Goal: Task Accomplishment & Management: Manage account settings

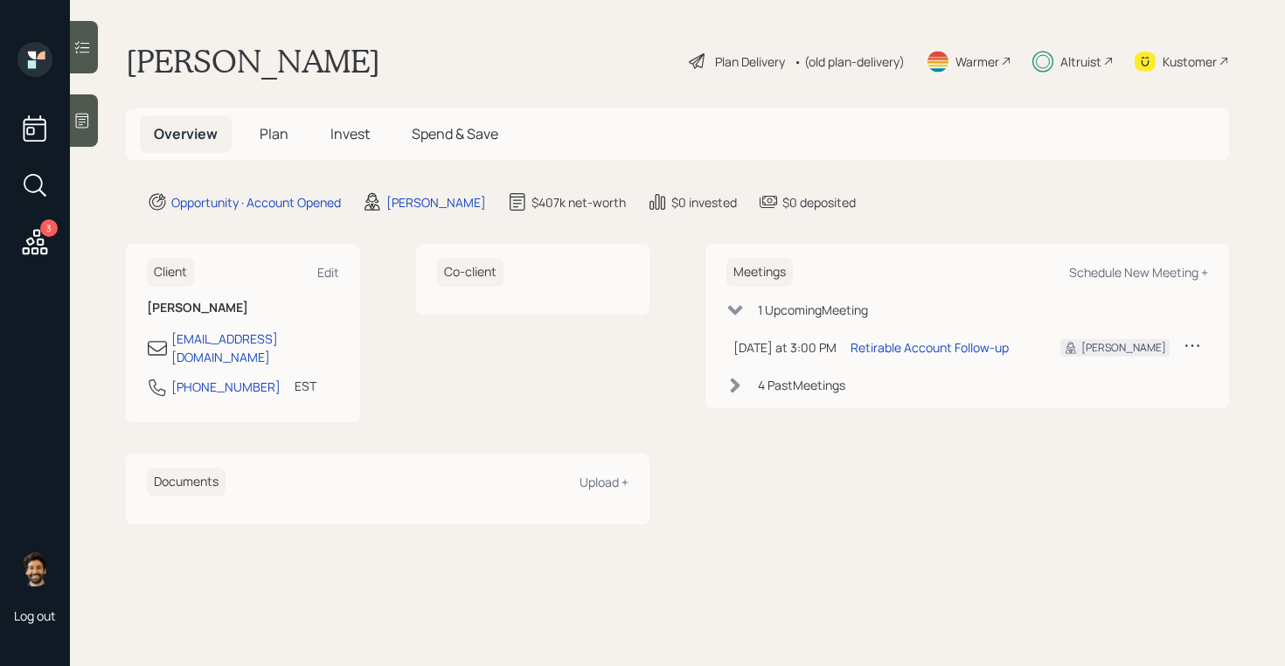
click at [352, 131] on span "Invest" at bounding box center [350, 133] width 39 height 19
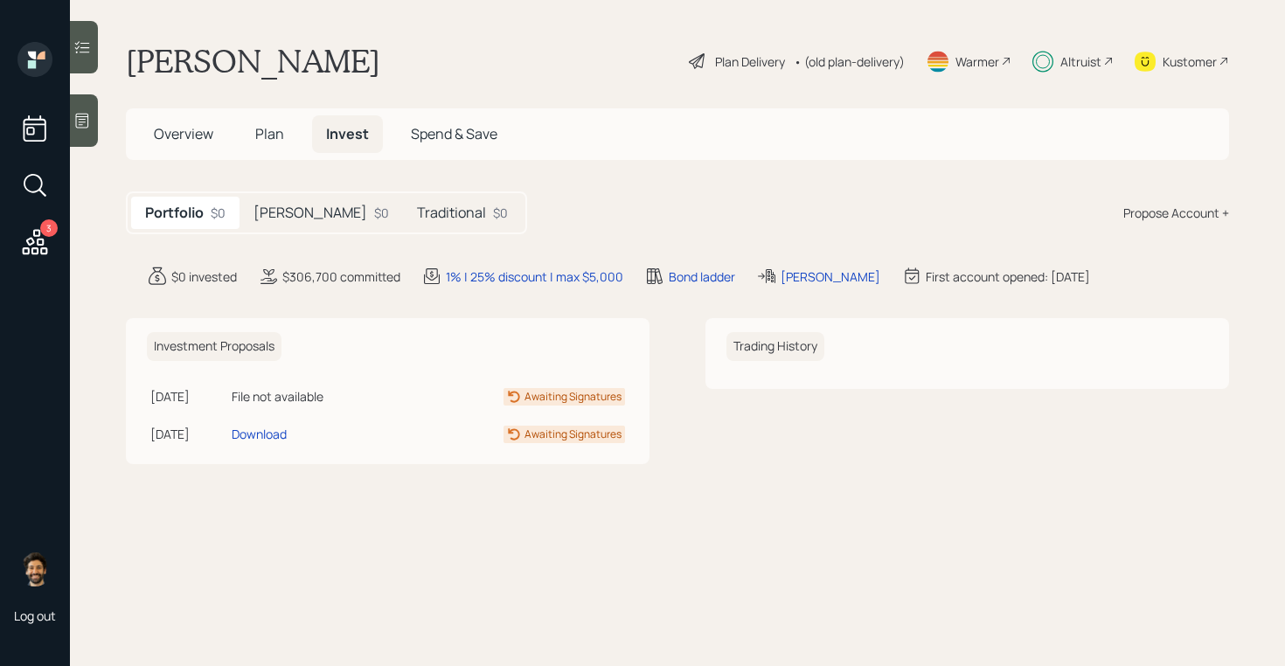
click at [286, 216] on div "[PERSON_NAME] $0" at bounding box center [322, 213] width 164 height 32
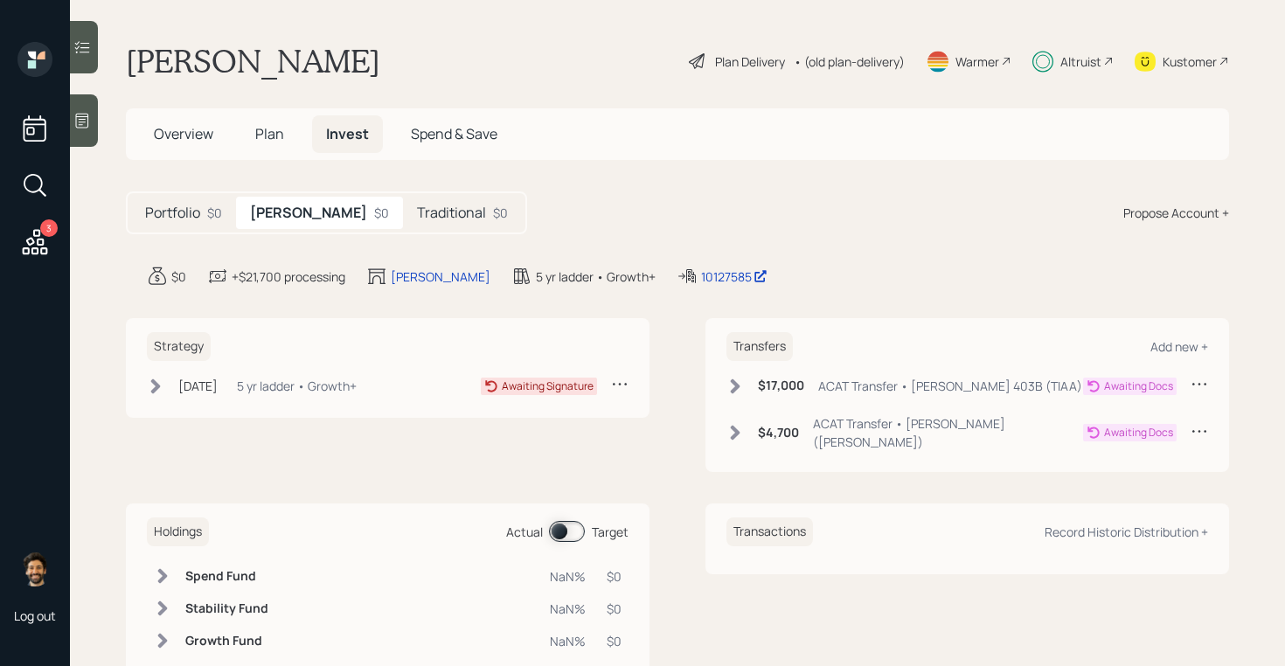
click at [417, 217] on h5 "Traditional" at bounding box center [451, 213] width 69 height 17
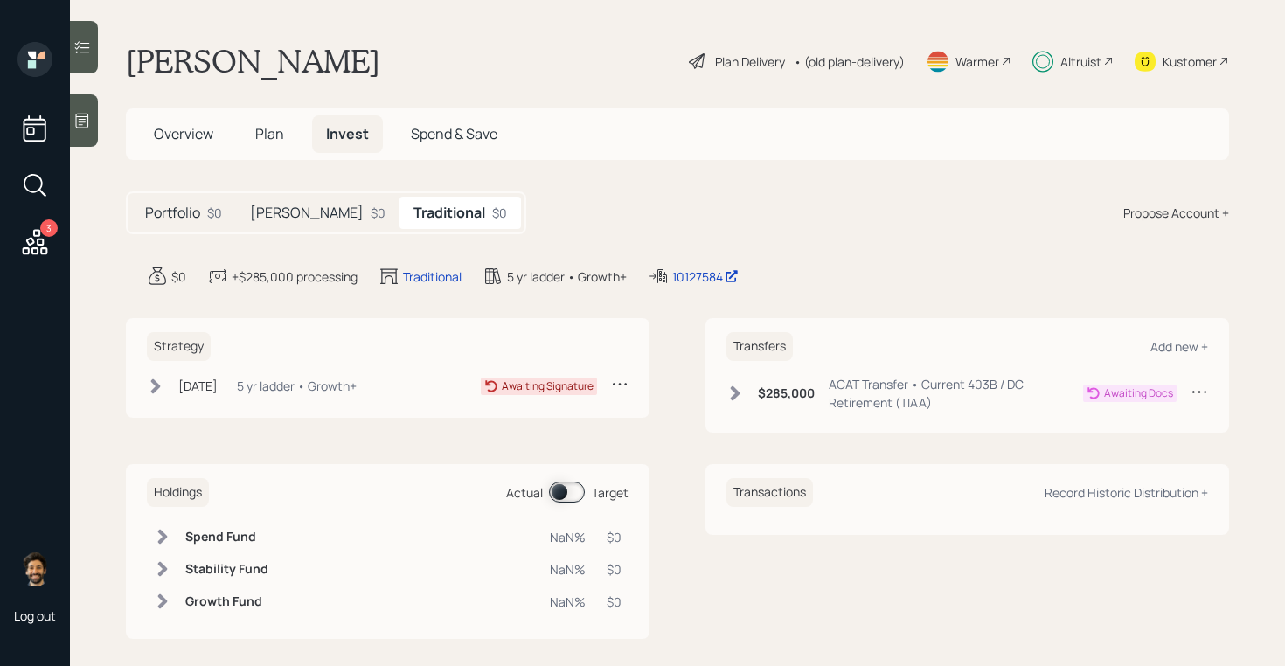
click at [371, 212] on div "$0" at bounding box center [378, 213] width 15 height 18
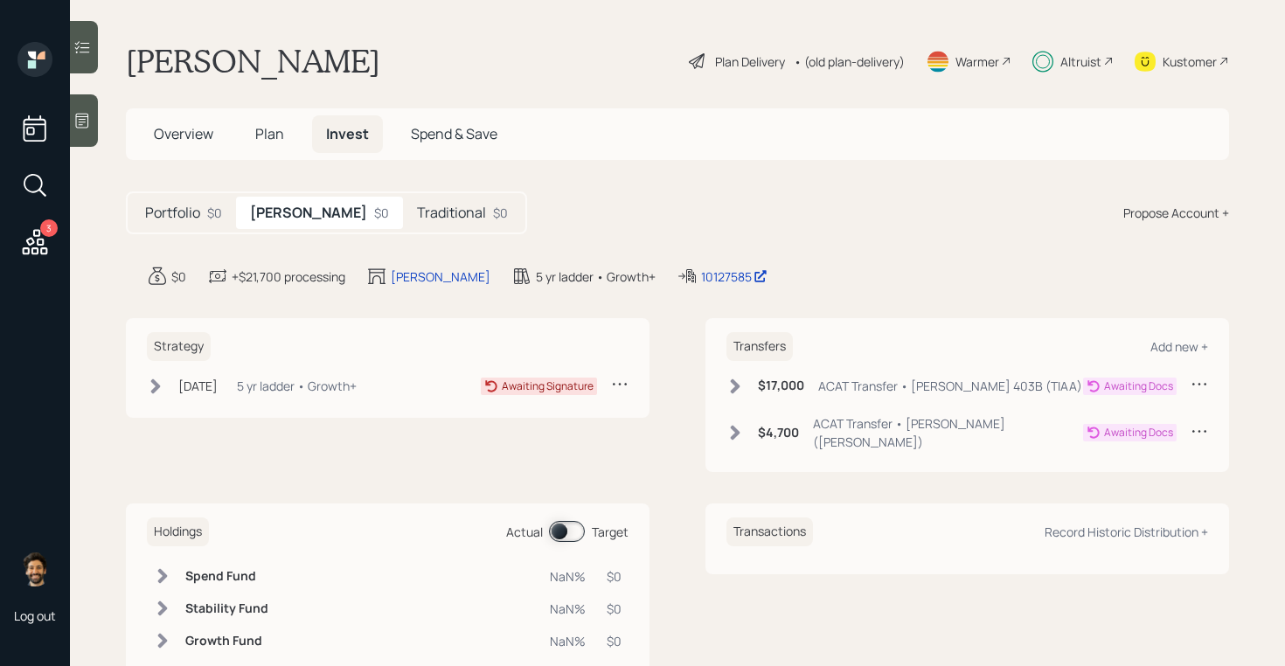
click at [417, 220] on h5 "Traditional" at bounding box center [451, 213] width 69 height 17
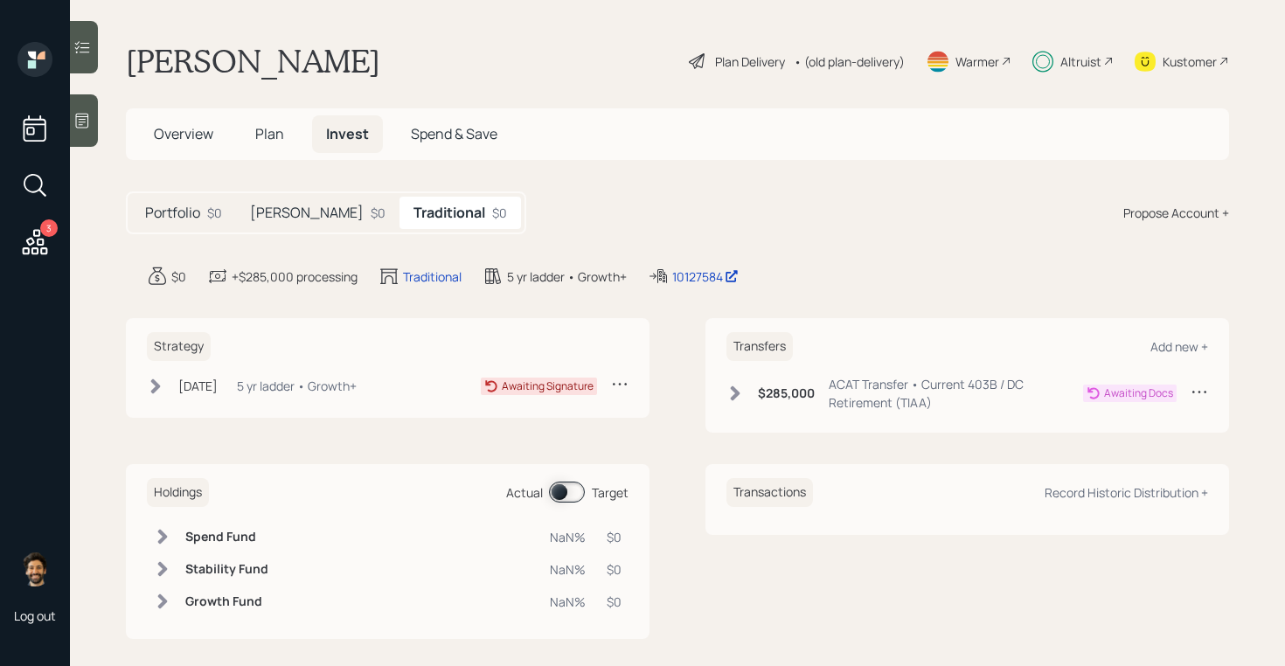
click at [285, 215] on div "[PERSON_NAME] $0" at bounding box center [318, 213] width 164 height 32
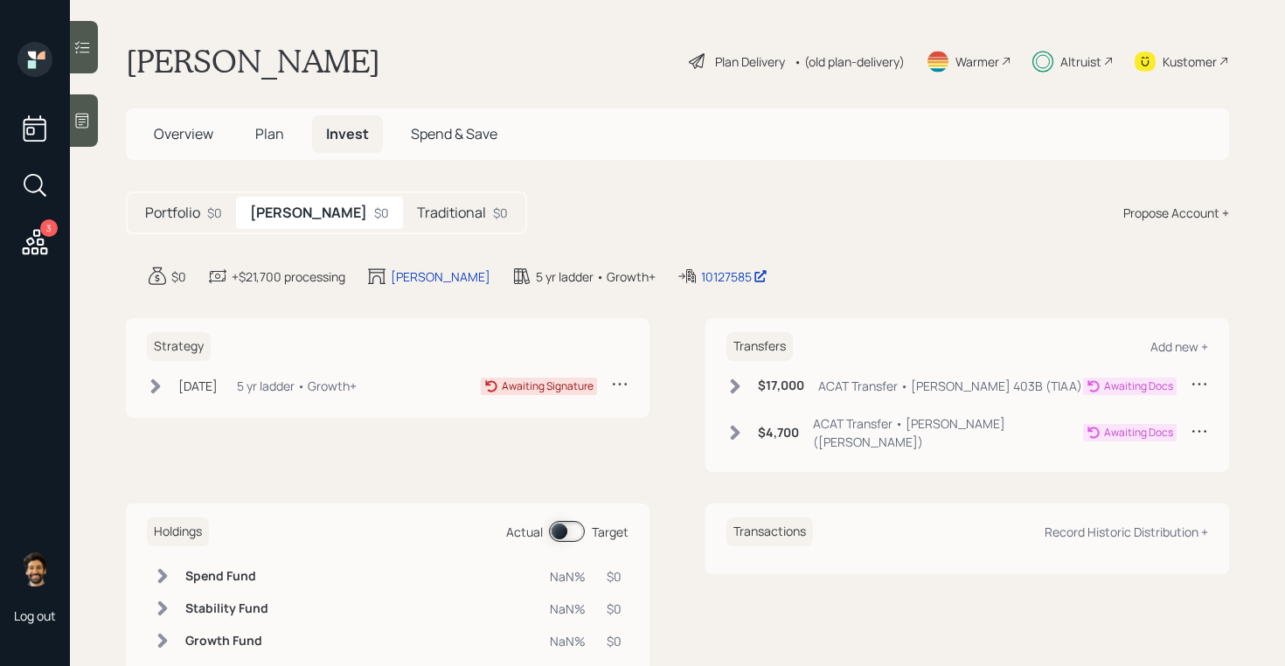
click at [369, 233] on div "Portfolio $0 [PERSON_NAME] $0 Traditional $0" at bounding box center [326, 213] width 401 height 43
click at [417, 215] on h5 "Traditional" at bounding box center [451, 213] width 69 height 17
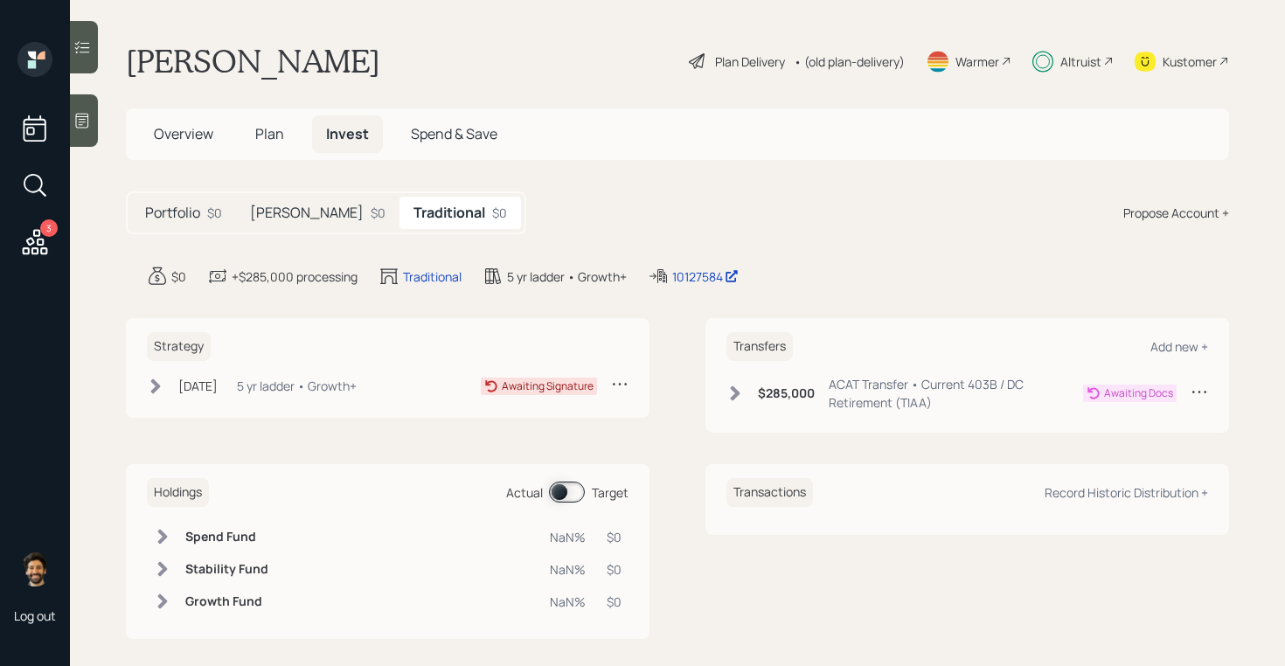
click at [268, 132] on span "Plan" at bounding box center [269, 133] width 29 height 19
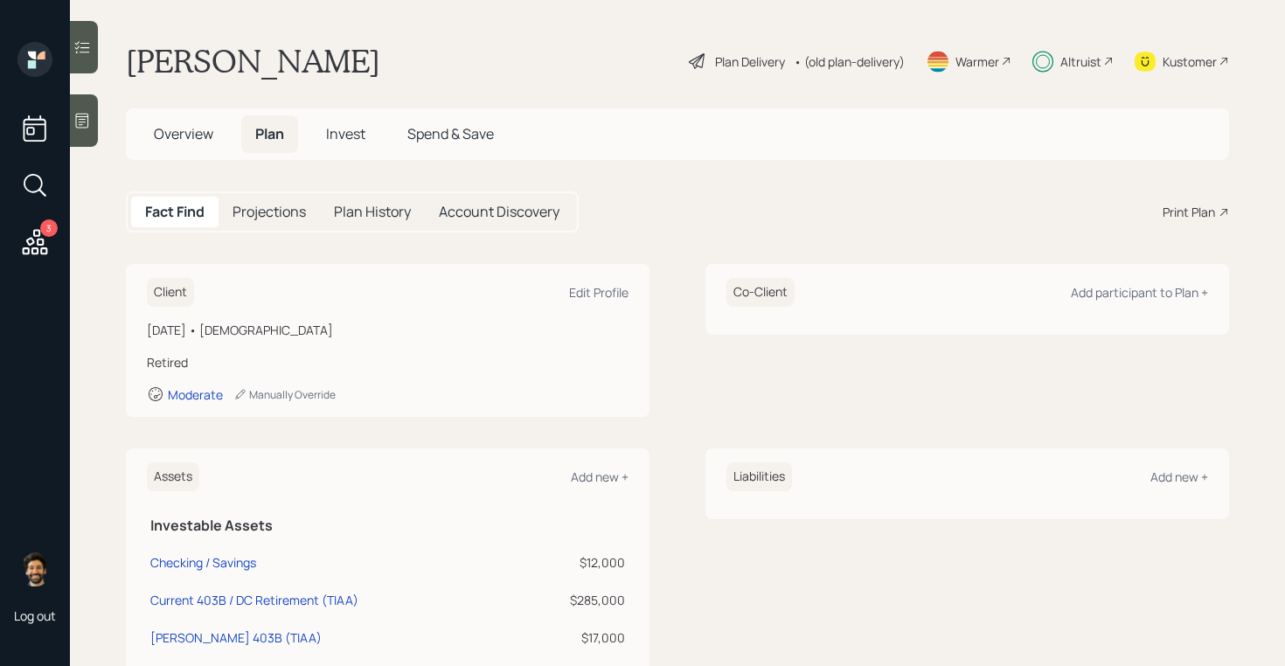
click at [185, 118] on h5 "Overview" at bounding box center [183, 134] width 87 height 38
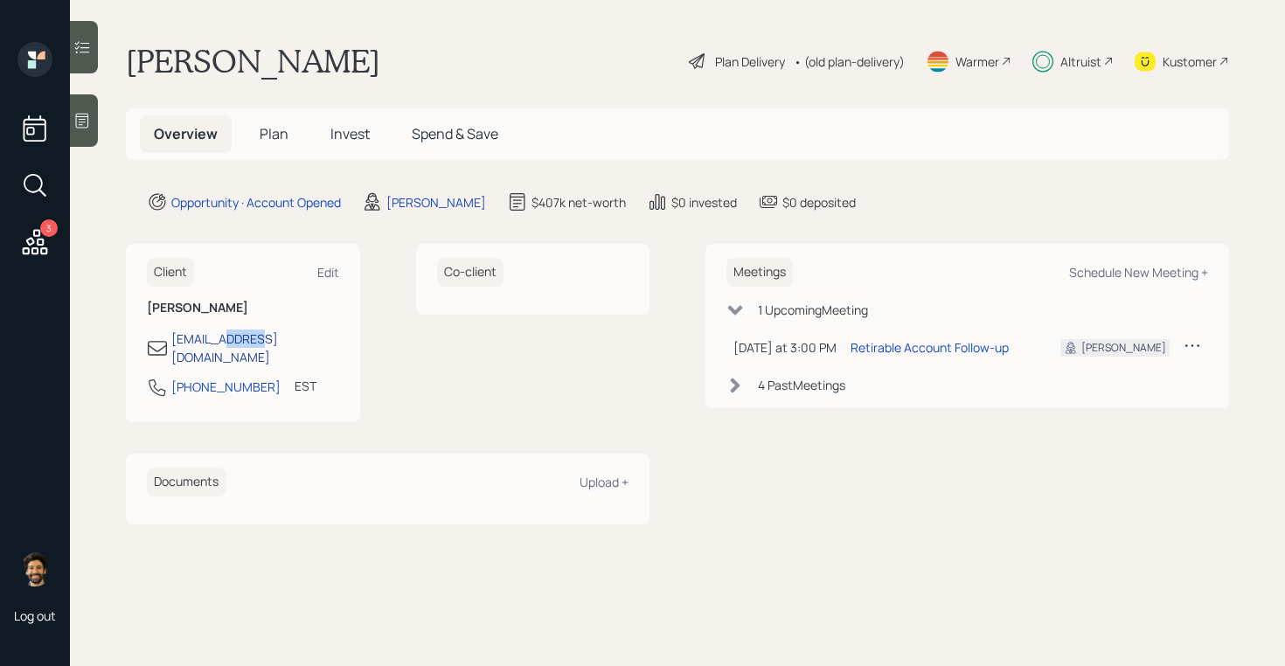
click at [195, 334] on div "[EMAIL_ADDRESS][DOMAIN_NAME]" at bounding box center [255, 348] width 168 height 37
click at [195, 334] on main "[PERSON_NAME] Plan Delivery • (old plan-delivery) Warmer Altruist Kustomer Over…" at bounding box center [678, 333] width 1216 height 666
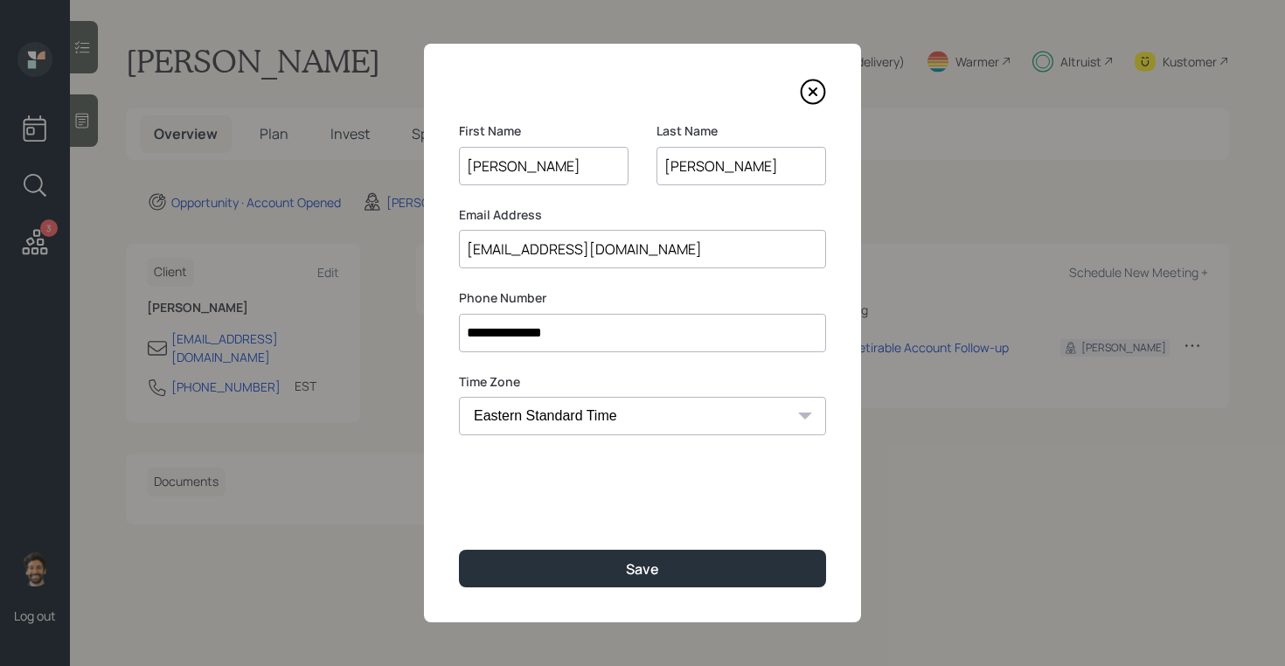
click at [528, 261] on input "[EMAIL_ADDRESS][DOMAIN_NAME]" at bounding box center [642, 249] width 367 height 38
drag, startPoint x: 528, startPoint y: 261, endPoint x: 249, endPoint y: 305, distance: 282.5
click at [249, 305] on div "**********" at bounding box center [642, 333] width 1285 height 666
